Goal: Find specific page/section: Find specific page/section

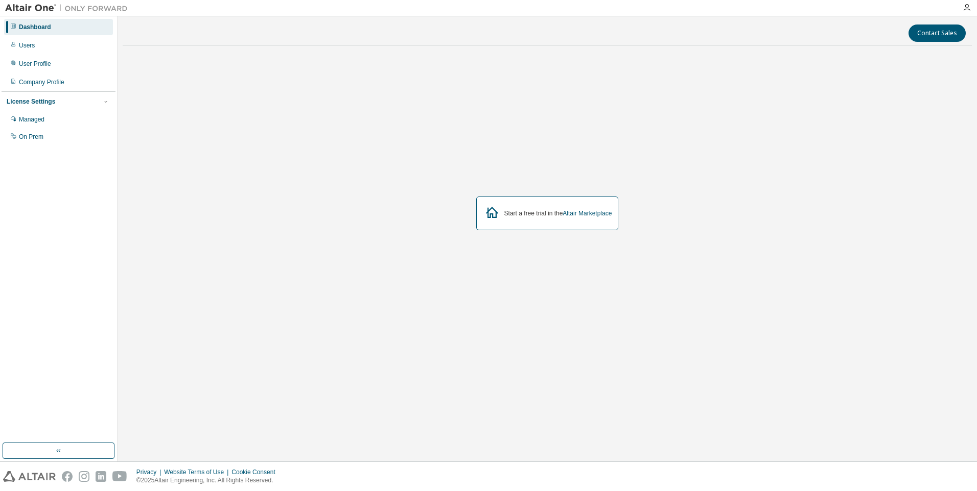
click at [43, 28] on div "Dashboard" at bounding box center [35, 27] width 32 height 8
click at [25, 43] on div "Users" at bounding box center [27, 45] width 16 height 8
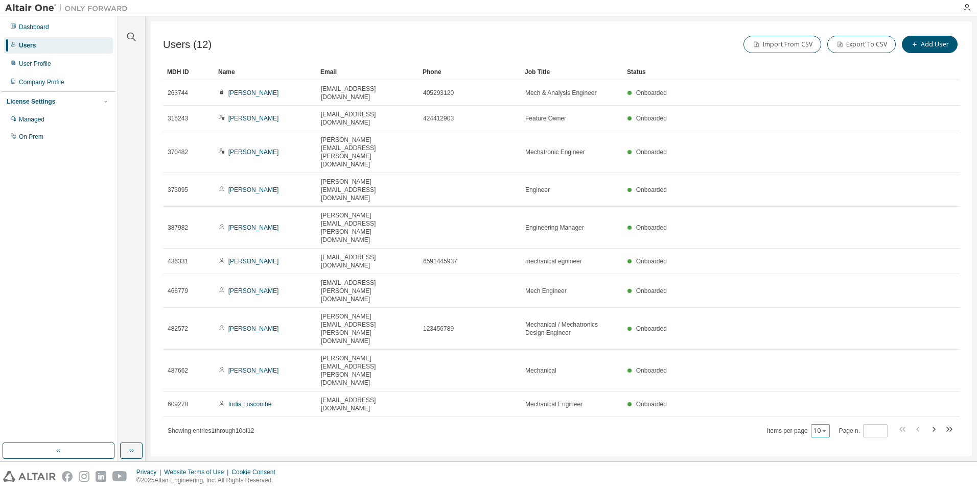
click at [826, 431] on icon "button" at bounding box center [824, 432] width 3 height 2
click at [829, 330] on div "50" at bounding box center [853, 326] width 82 height 12
